Goal: Information Seeking & Learning: Learn about a topic

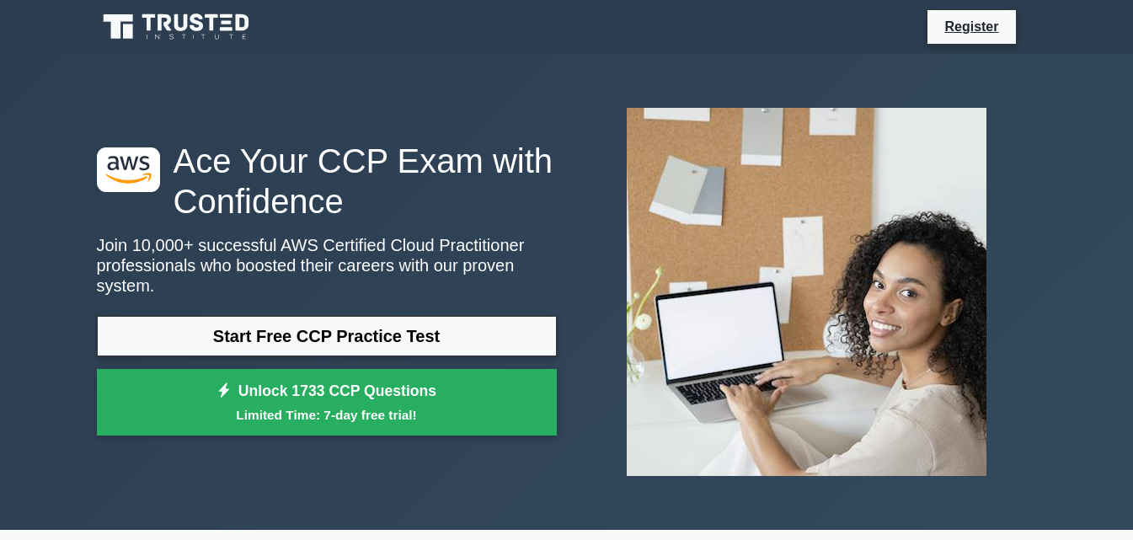
click at [313, 333] on link "Start Free CCP Practice Test" at bounding box center [327, 336] width 460 height 40
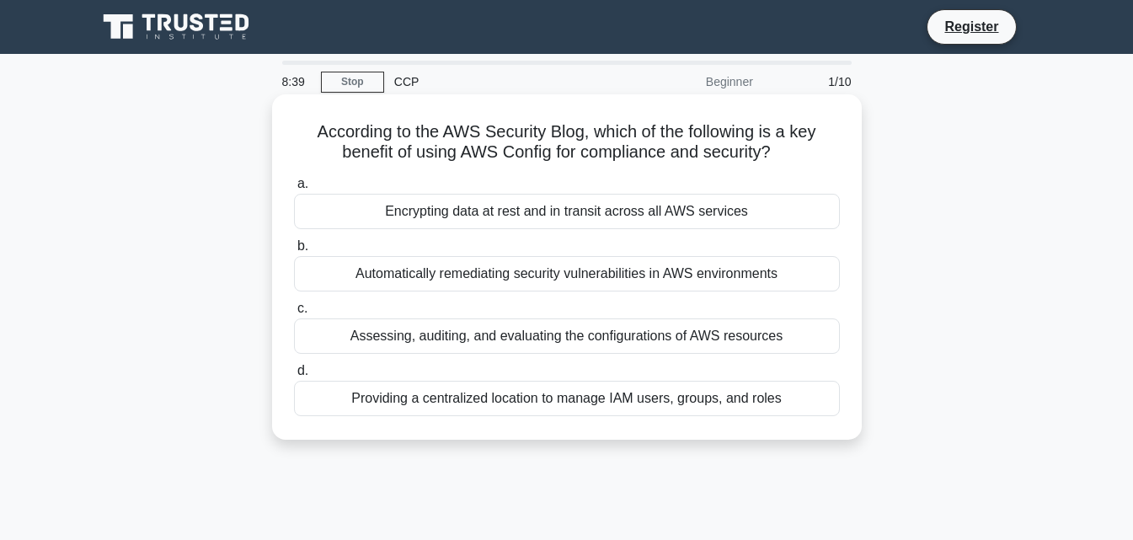
click at [447, 327] on div "Assessing, auditing, and evaluating the configurations of AWS resources" at bounding box center [567, 335] width 546 height 35
click at [294, 314] on input "c. Assessing, auditing, and evaluating the configurations of AWS resources" at bounding box center [294, 308] width 0 height 11
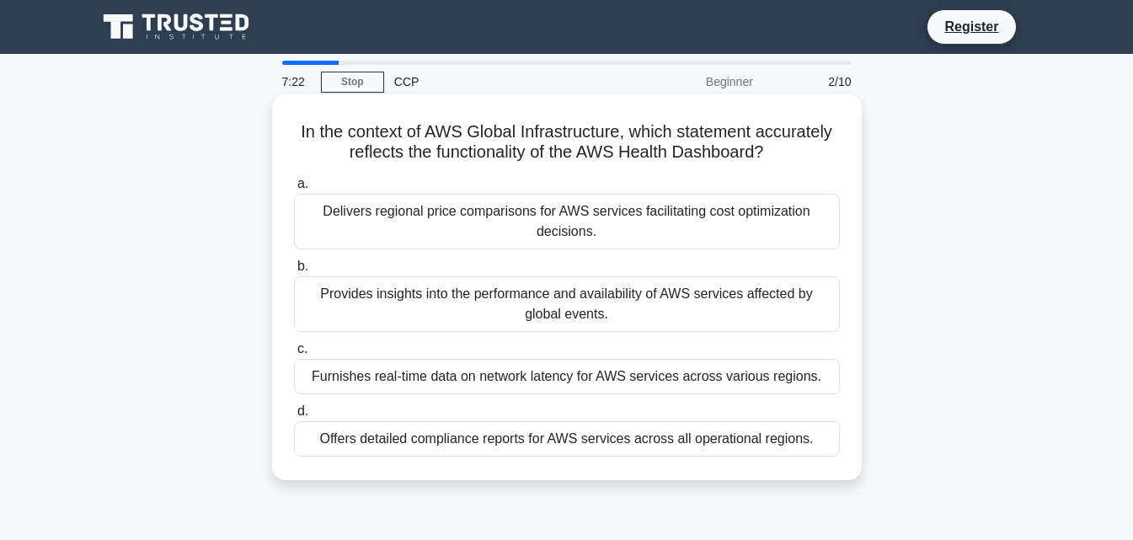
click at [365, 289] on div "Provides insights into the performance and availability of AWS services affecte…" at bounding box center [567, 304] width 546 height 56
click at [294, 272] on input "b. Provides insights into the performance and availability of AWS services affe…" at bounding box center [294, 266] width 0 height 11
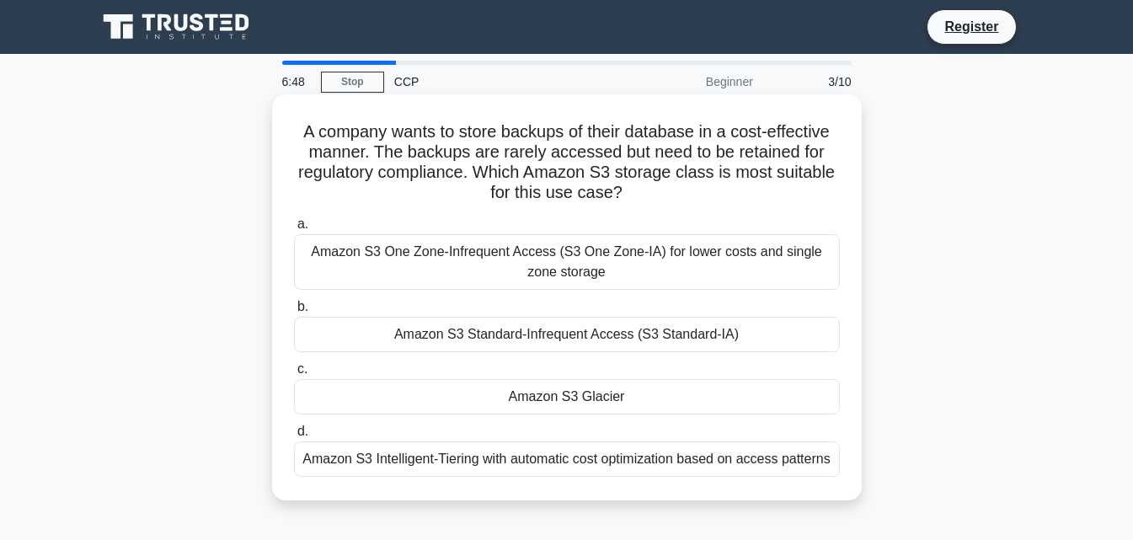
click at [350, 397] on div "Amazon S3 Glacier" at bounding box center [567, 396] width 546 height 35
click at [294, 375] on input "c. Amazon S3 Glacier" at bounding box center [294, 369] width 0 height 11
